Goal: Check status: Check status

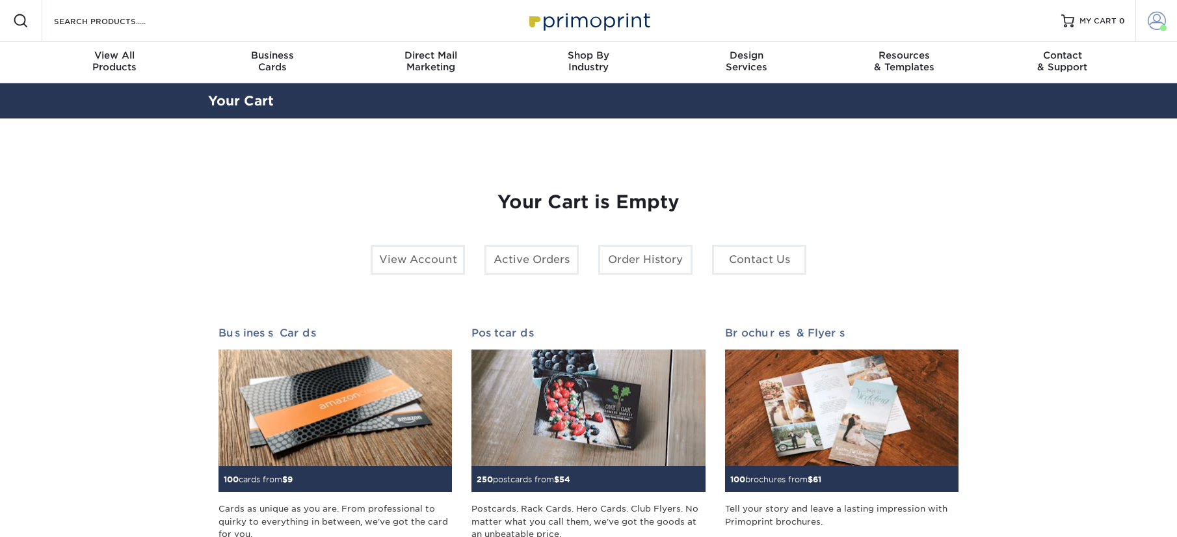
click at [1152, 19] on span at bounding box center [1157, 21] width 18 height 18
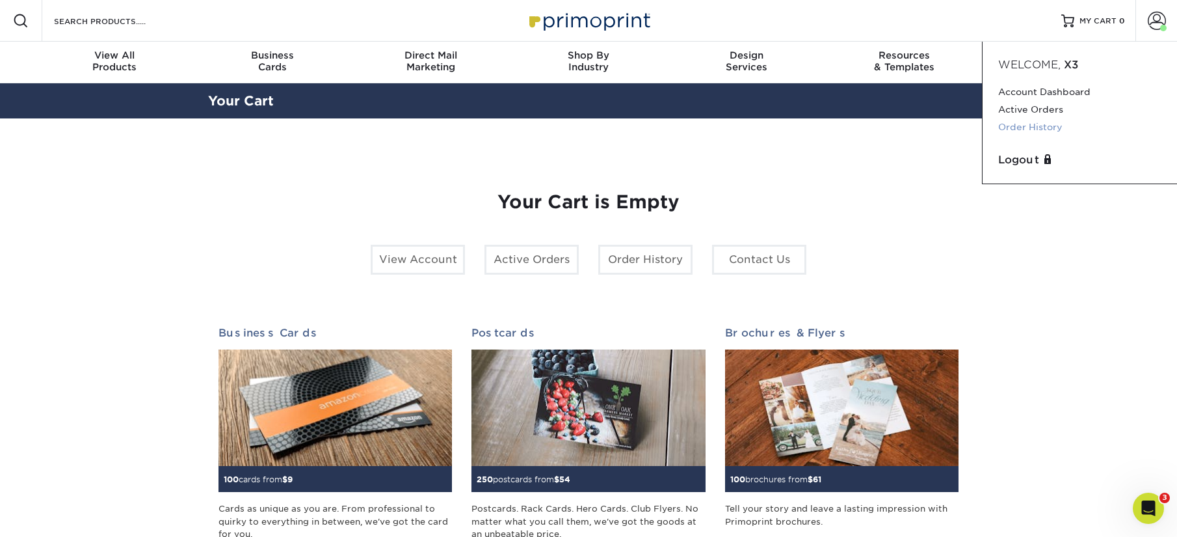
click at [1045, 121] on link "Order History" at bounding box center [1080, 127] width 163 height 18
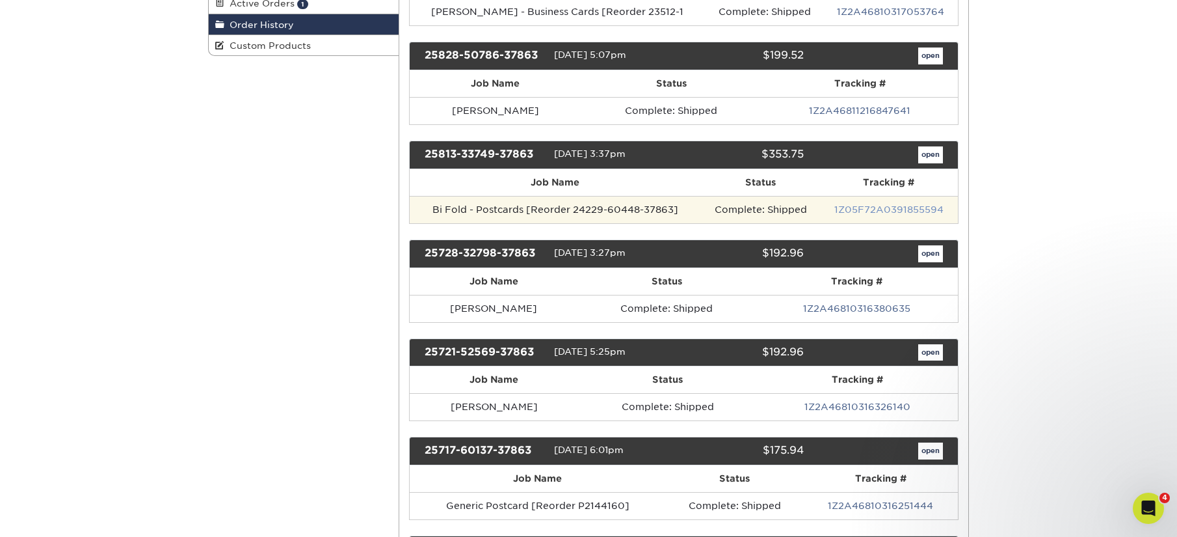
click at [898, 208] on link "1Z05F72A0391855594" at bounding box center [889, 209] width 109 height 10
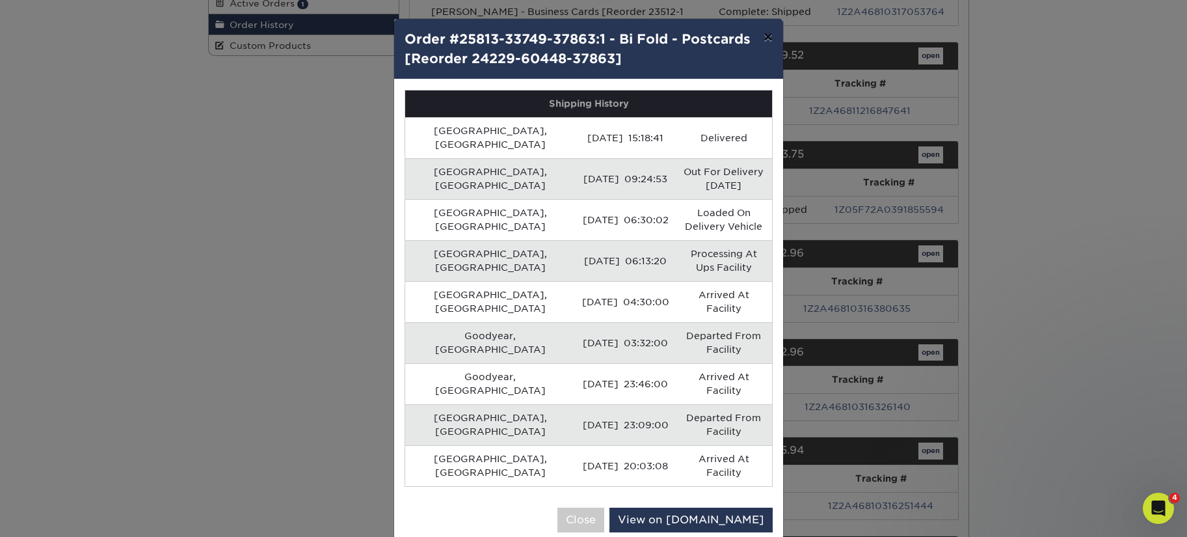
click at [774, 32] on button "×" at bounding box center [768, 37] width 30 height 36
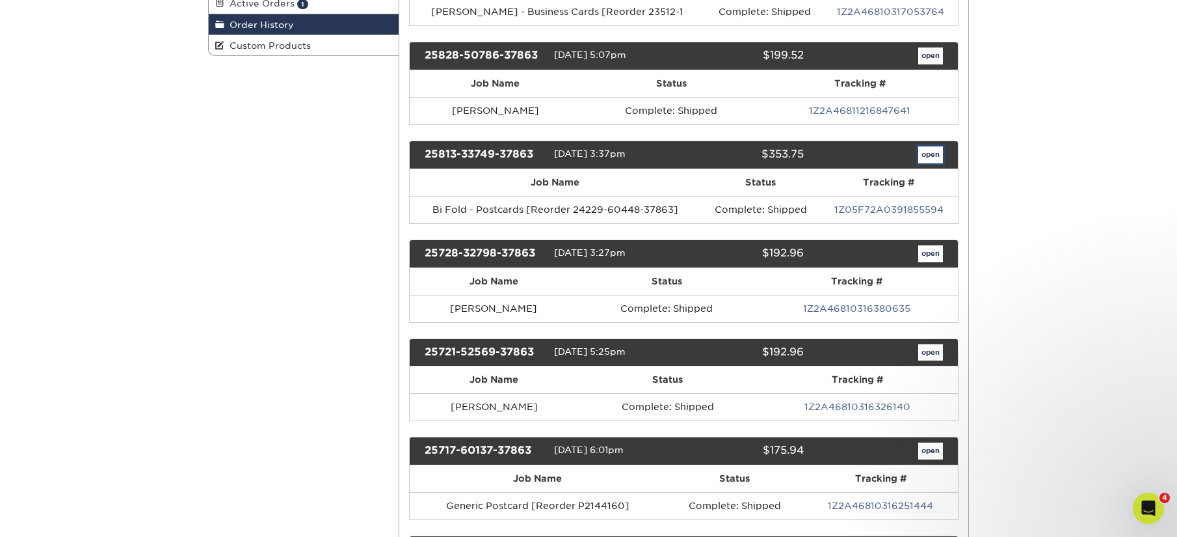
click at [923, 154] on link "open" at bounding box center [931, 154] width 25 height 17
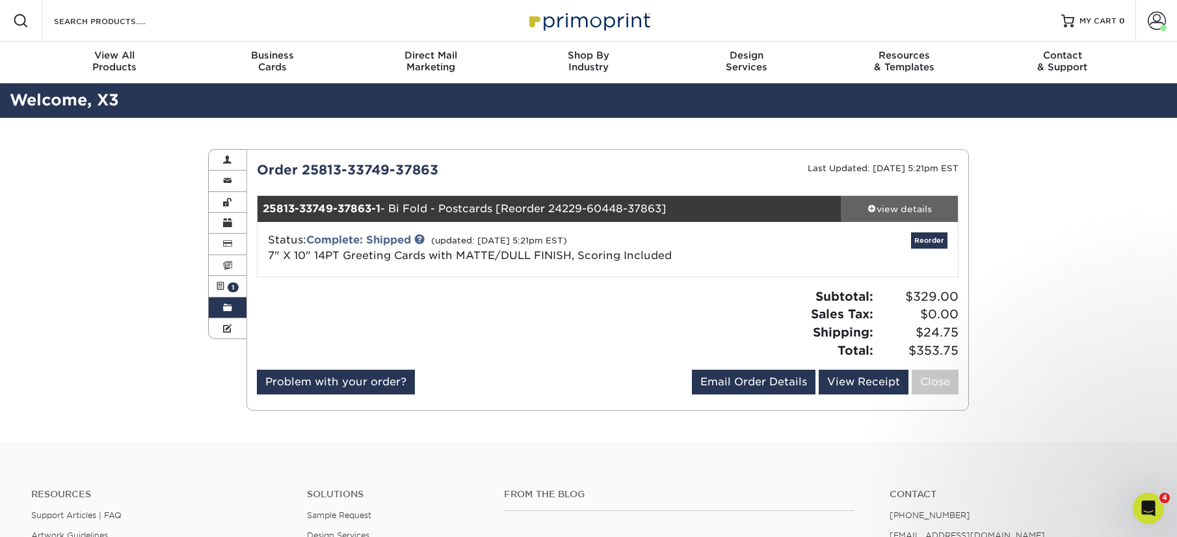
click at [920, 206] on div "view details" at bounding box center [899, 208] width 117 height 13
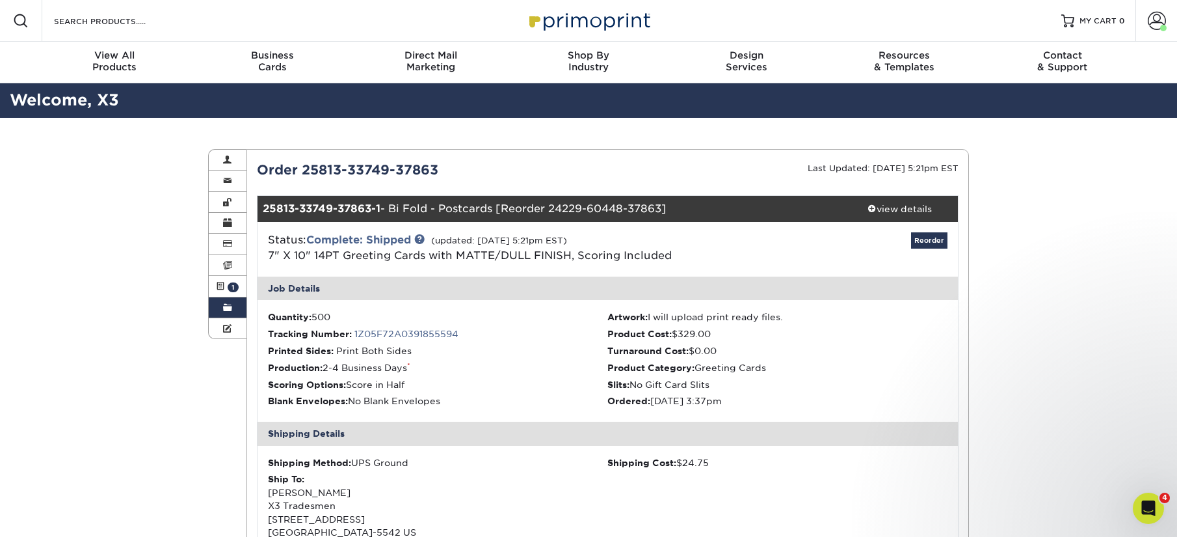
click at [236, 306] on link "Order History" at bounding box center [228, 307] width 38 height 21
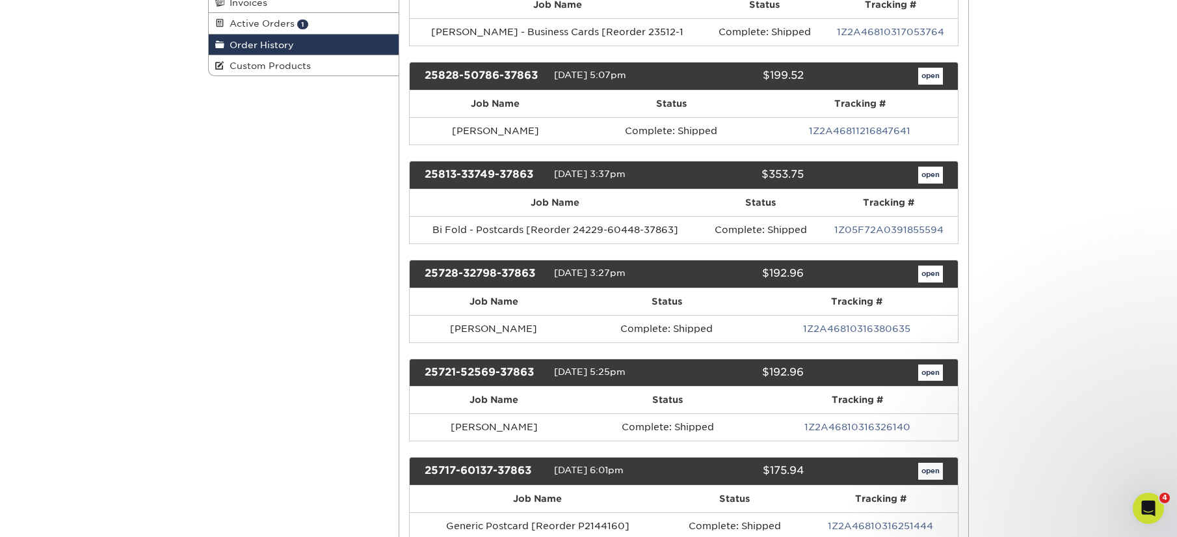
scroll to position [276, 0]
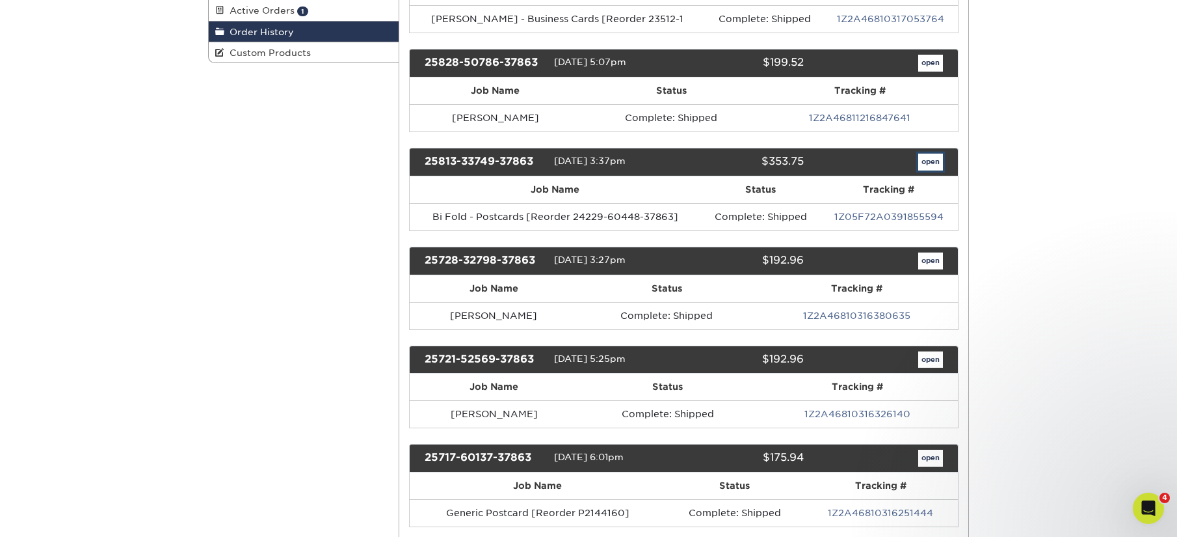
click at [932, 165] on link "open" at bounding box center [931, 162] width 25 height 17
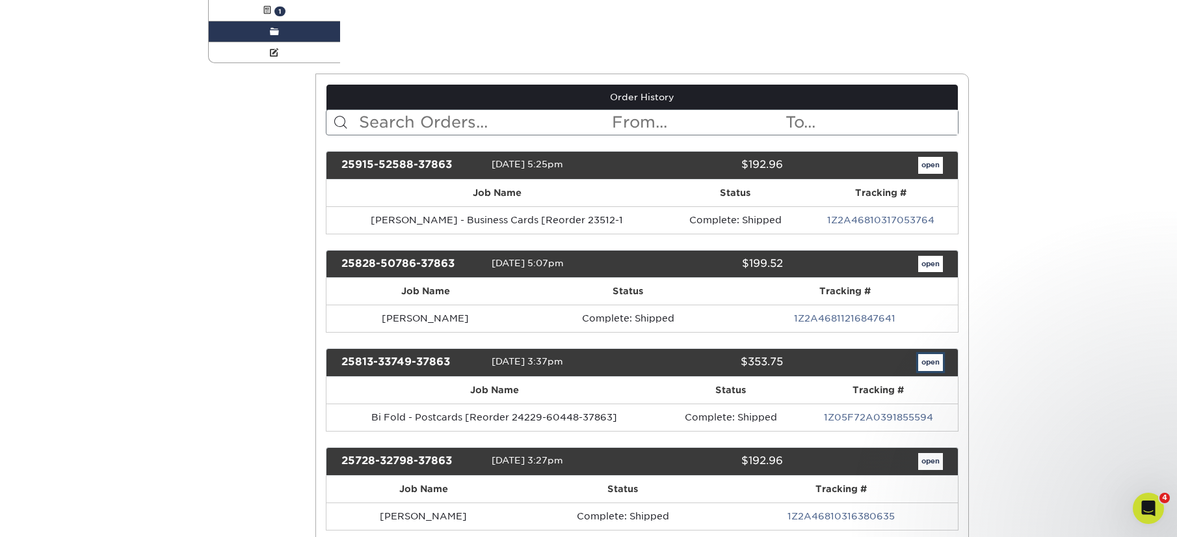
scroll to position [0, 0]
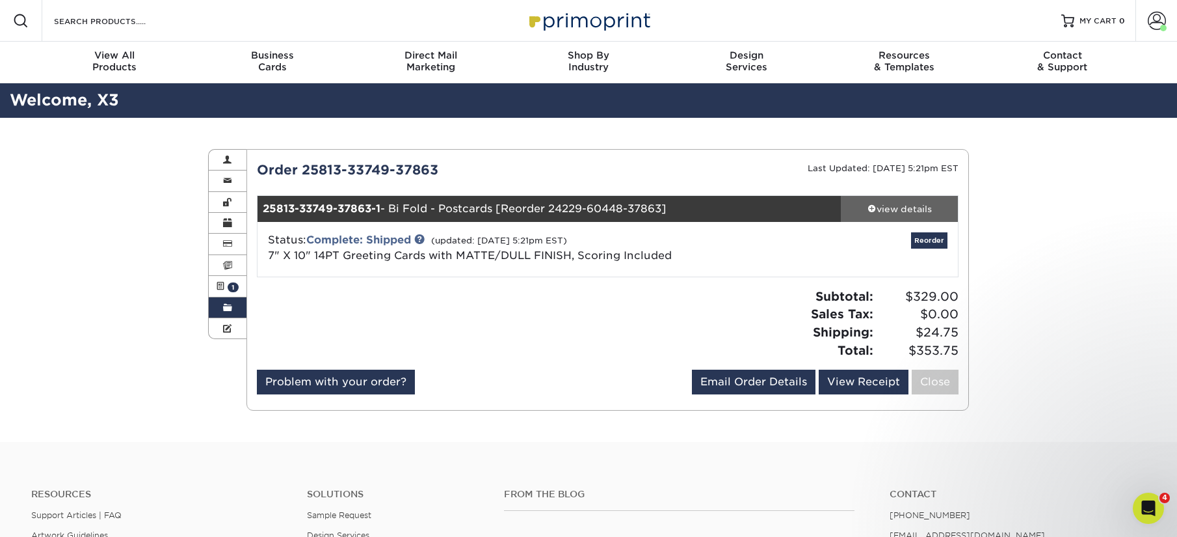
click at [891, 215] on link "view details" at bounding box center [899, 209] width 117 height 26
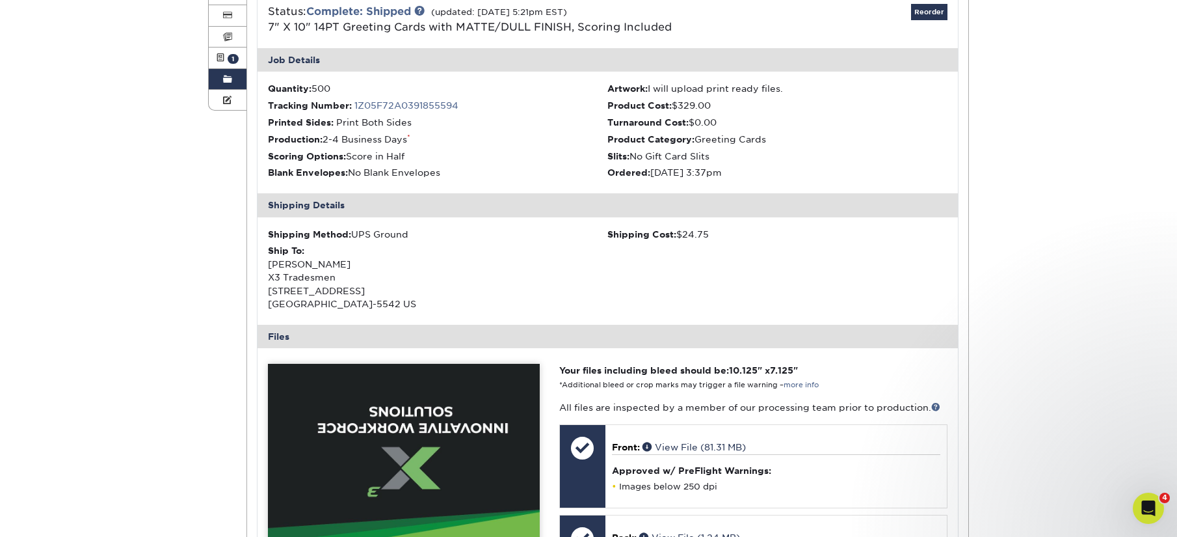
scroll to position [218, 0]
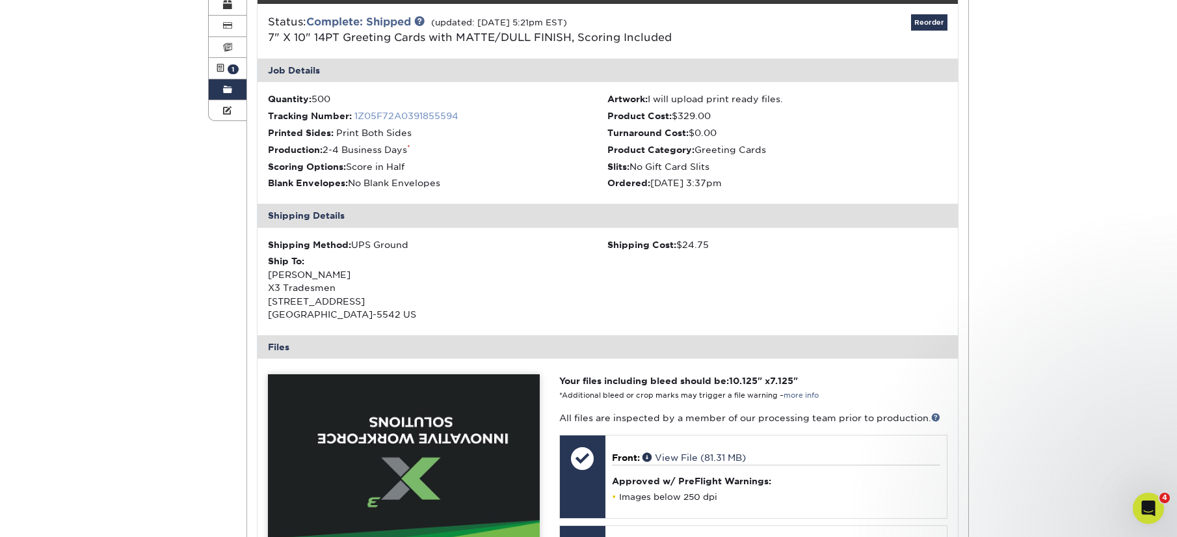
click at [418, 115] on link "1Z05F72A0391855594" at bounding box center [407, 116] width 104 height 10
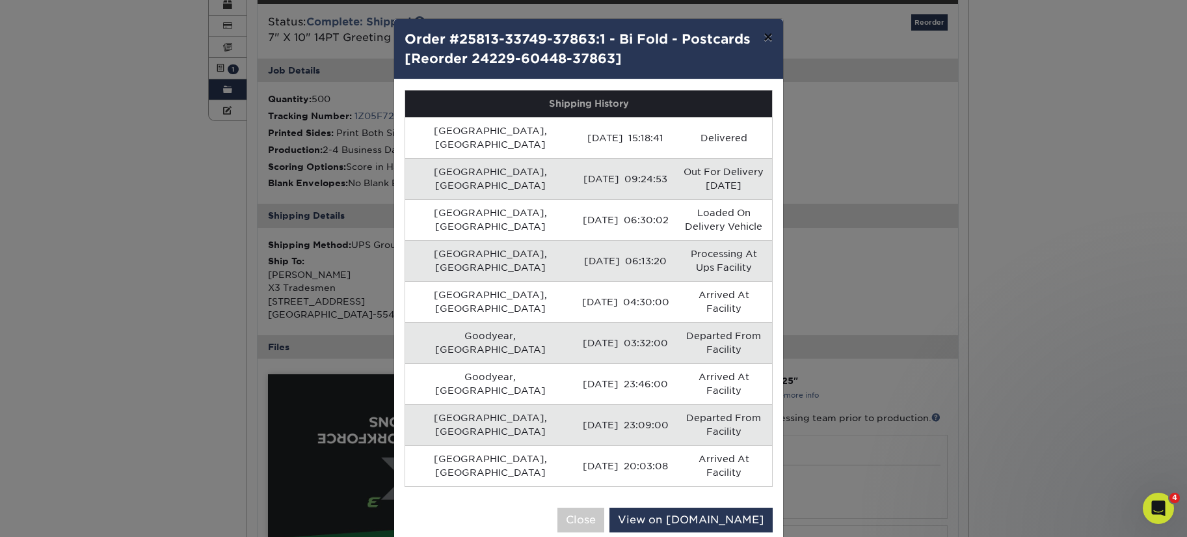
click at [765, 41] on button "×" at bounding box center [768, 37] width 30 height 36
